Goal: Navigation & Orientation: Understand site structure

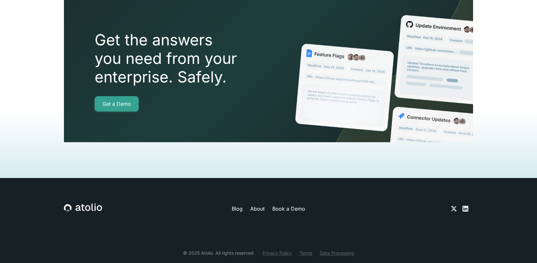
scroll to position [1668, 0]
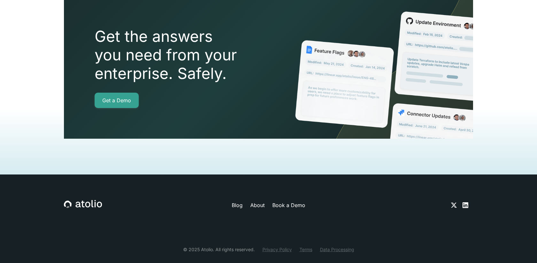
click at [256, 201] on link "About" at bounding box center [257, 205] width 14 height 8
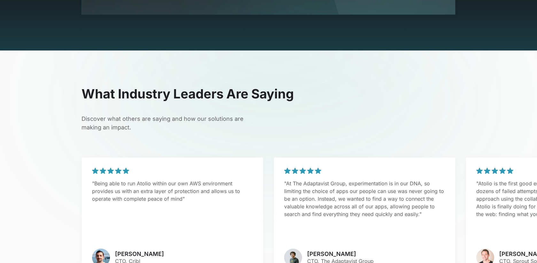
scroll to position [1544, 0]
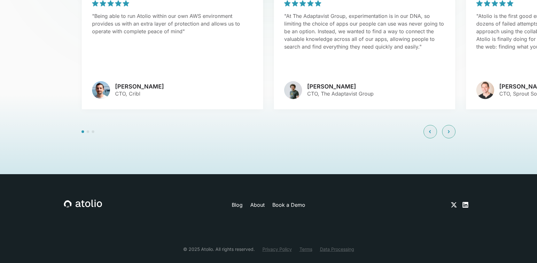
click at [335, 246] on link "Data Processing" at bounding box center [337, 249] width 34 height 7
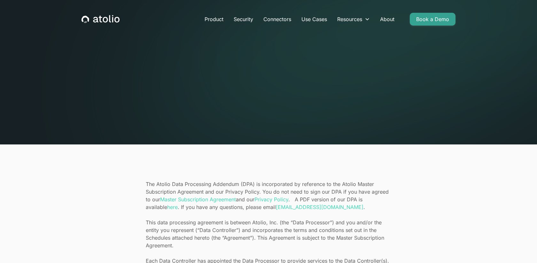
click at [469, 190] on section "The Atolio Data Processing Addendum (DPA) is incorporated by reference to the A…" at bounding box center [268, 257] width 537 height 225
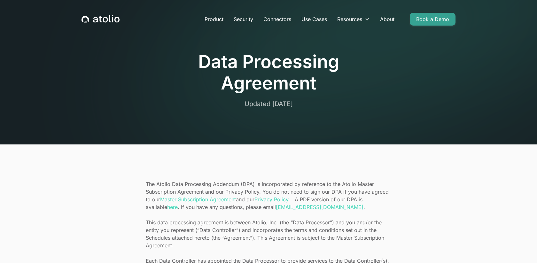
scroll to position [211, 0]
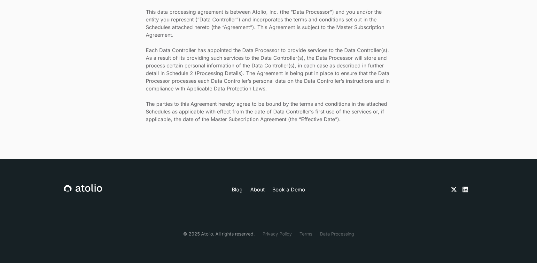
click at [462, 189] on icon at bounding box center [466, 190] width 8 height 8
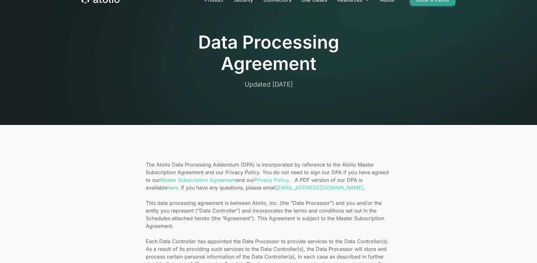
scroll to position [0, 0]
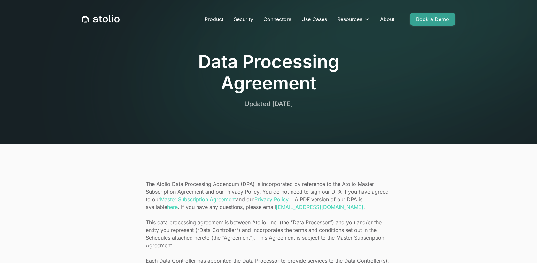
click at [103, 12] on div "Product Security Connectors Use Cases Resources Blog Podcast Case Studies Docum…" at bounding box center [269, 19] width 390 height 23
click at [105, 20] on icon "home" at bounding box center [101, 19] width 38 height 8
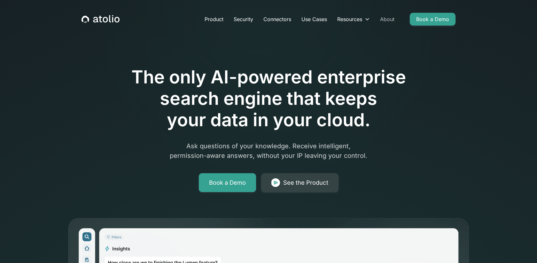
click at [390, 15] on link "About" at bounding box center [387, 19] width 25 height 13
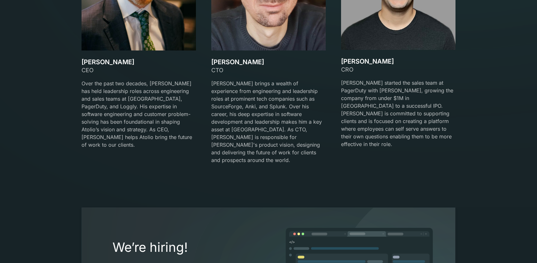
scroll to position [1101, 0]
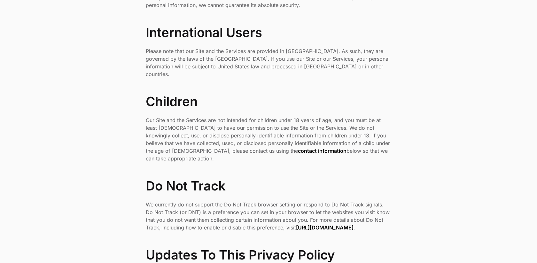
scroll to position [2144, 0]
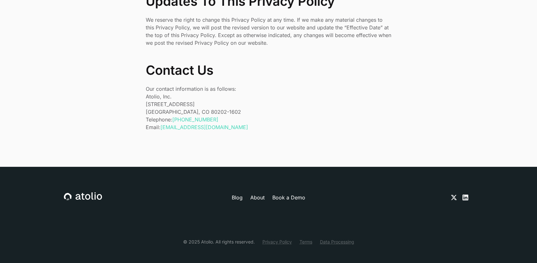
click at [262, 194] on link "About" at bounding box center [257, 198] width 14 height 8
